Goal: Information Seeking & Learning: Learn about a topic

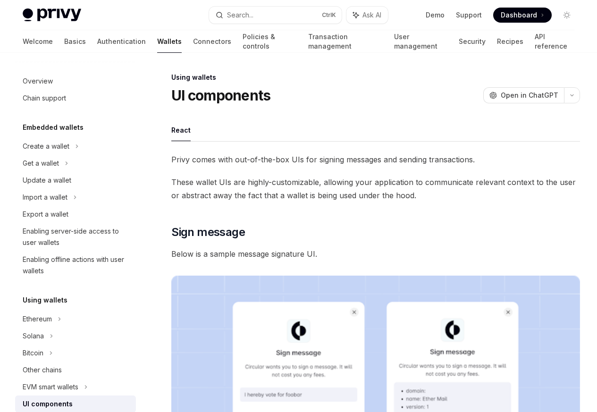
scroll to position [171, 0]
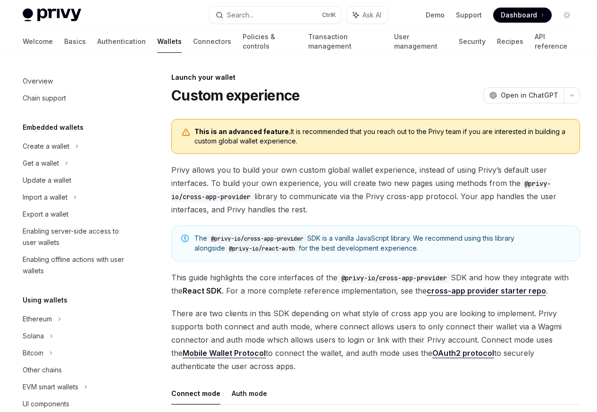
scroll to position [432, 0]
